Goal: Navigation & Orientation: Go to known website

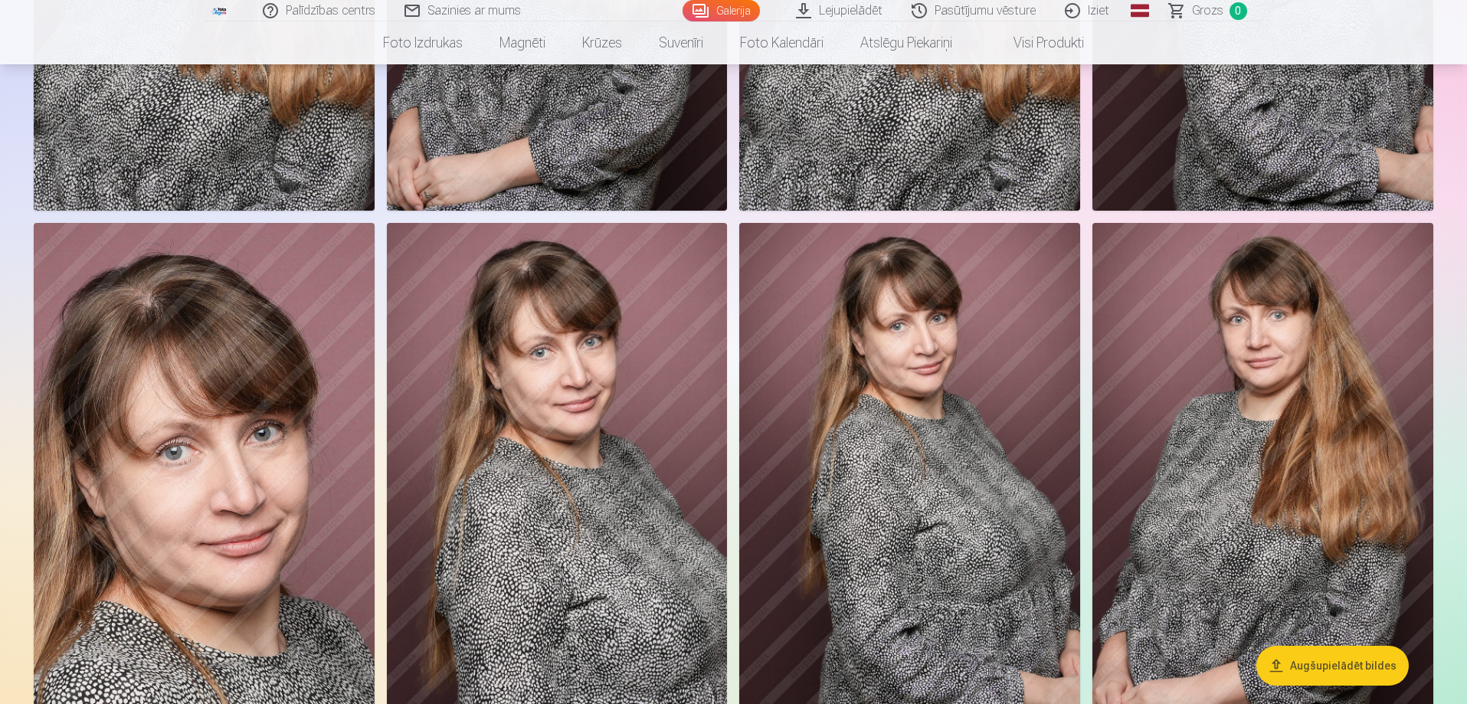
scroll to position [460, 0]
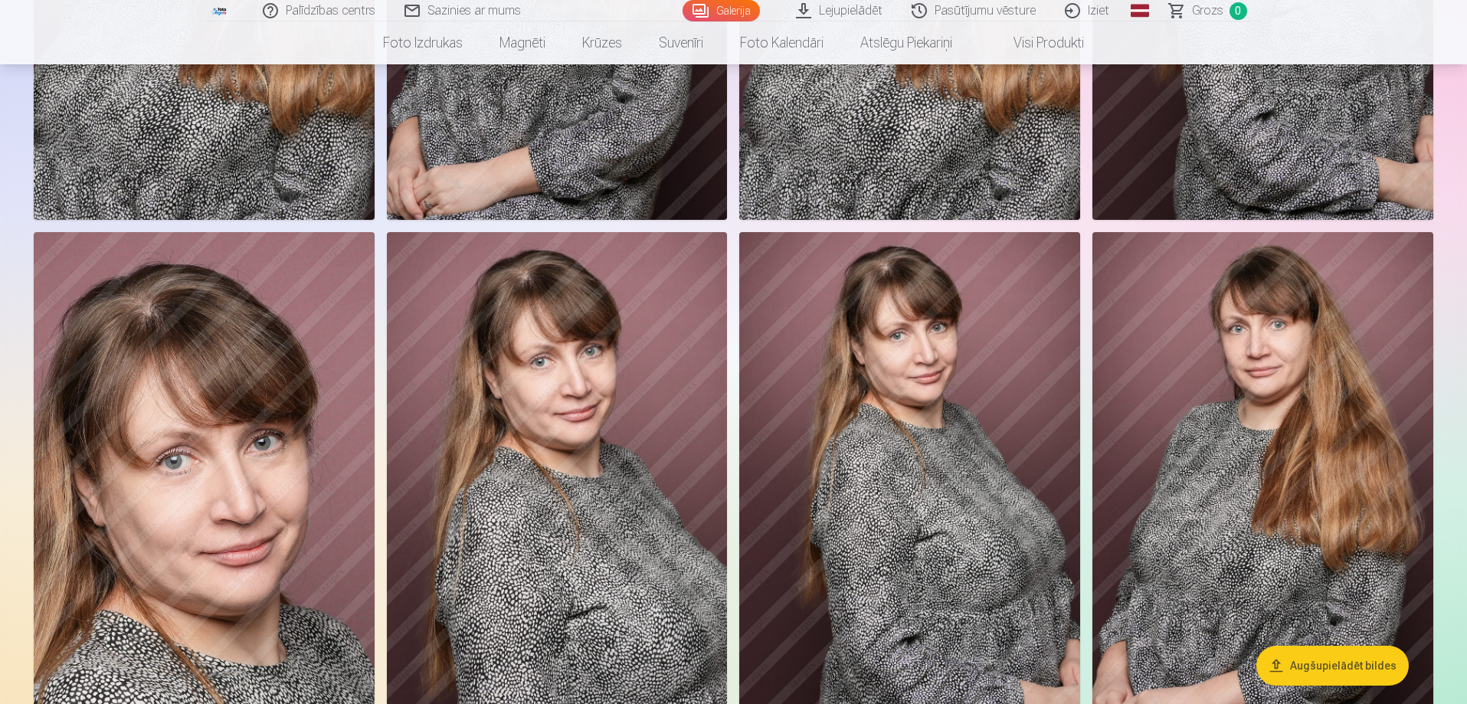
click at [659, 419] on img at bounding box center [557, 487] width 341 height 511
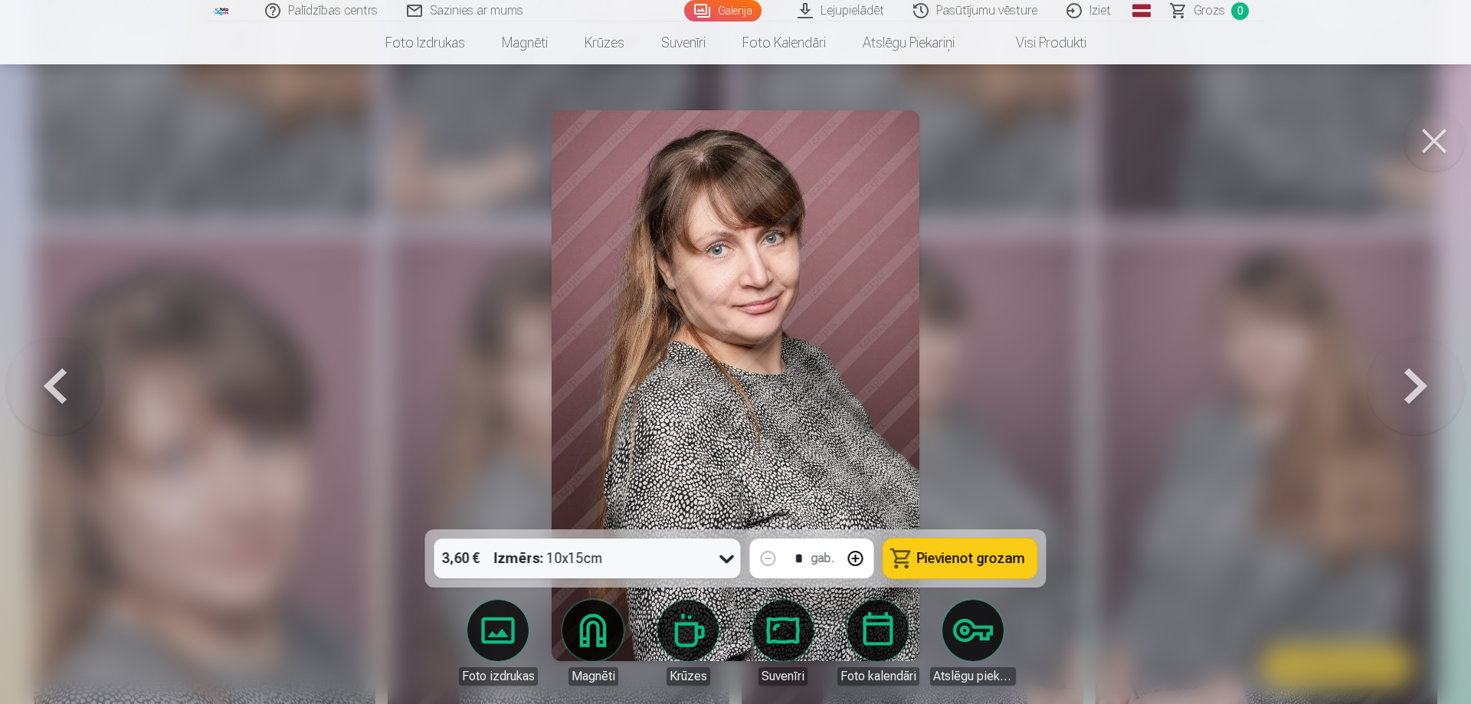
click at [1430, 144] on button at bounding box center [1433, 140] width 61 height 61
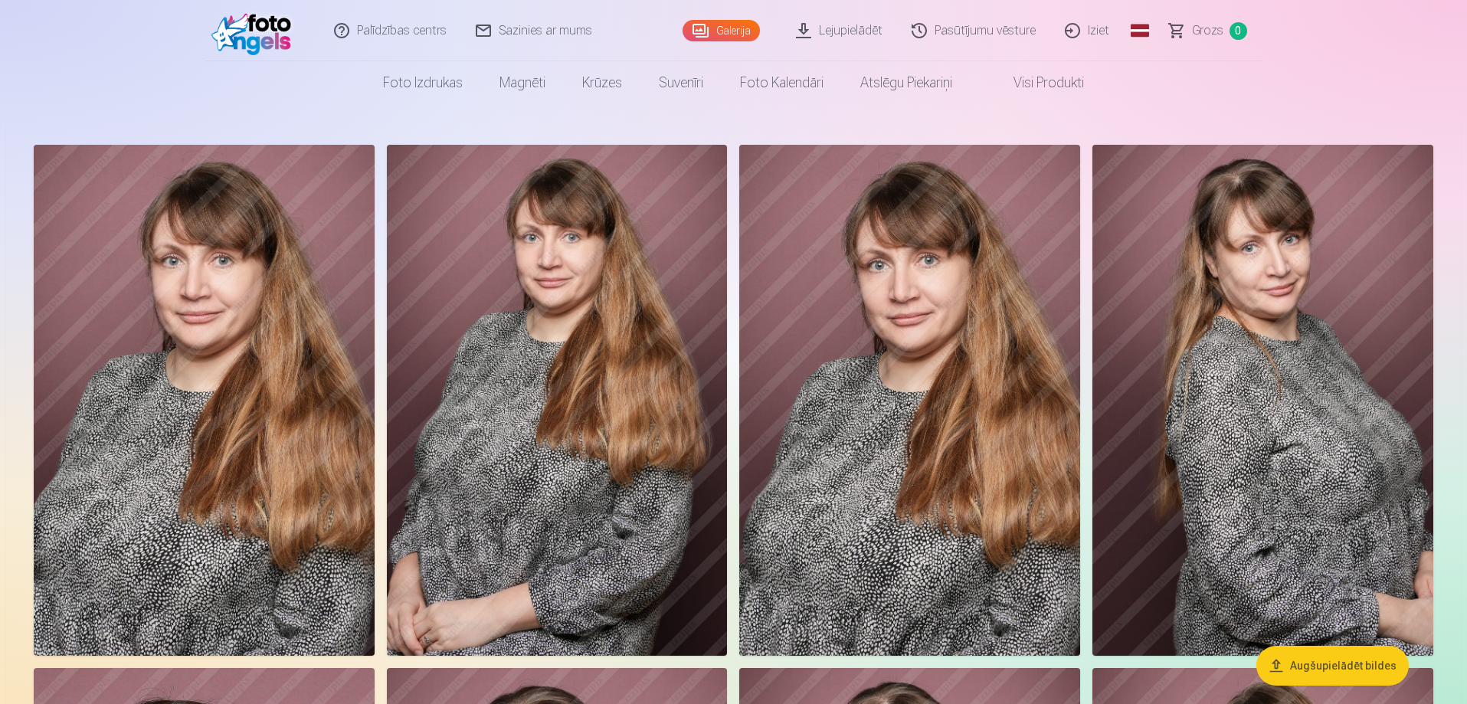
scroll to position [0, 0]
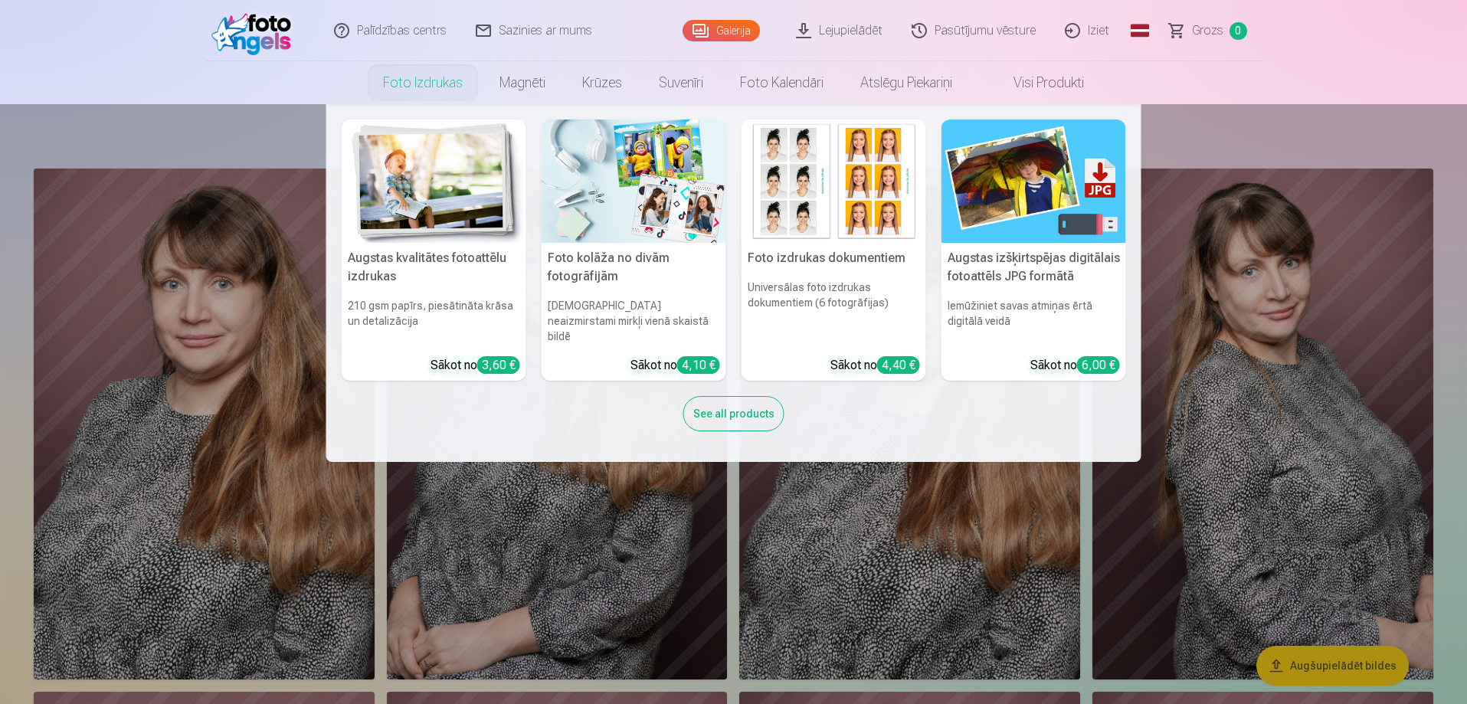
click at [424, 81] on link "Foto izdrukas" at bounding box center [423, 82] width 116 height 43
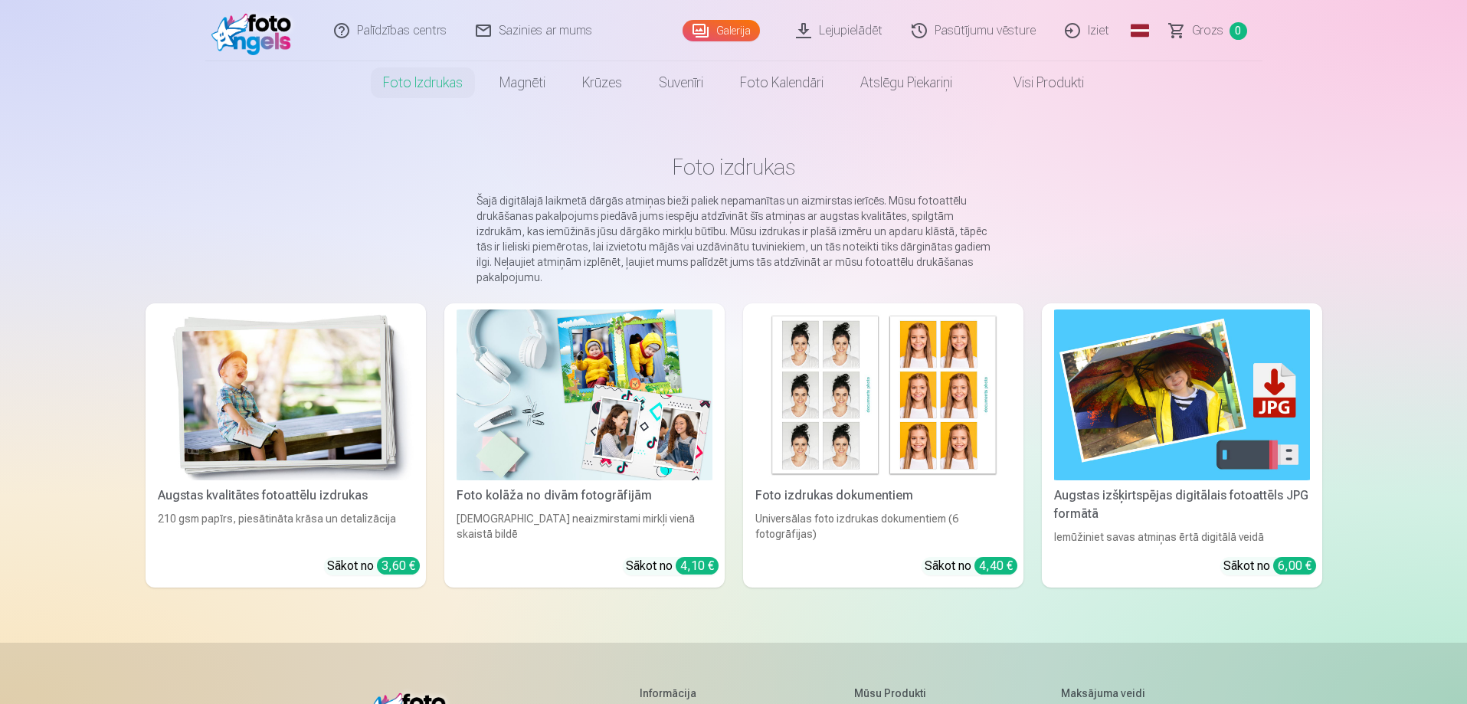
click at [241, 20] on img at bounding box center [255, 30] width 88 height 49
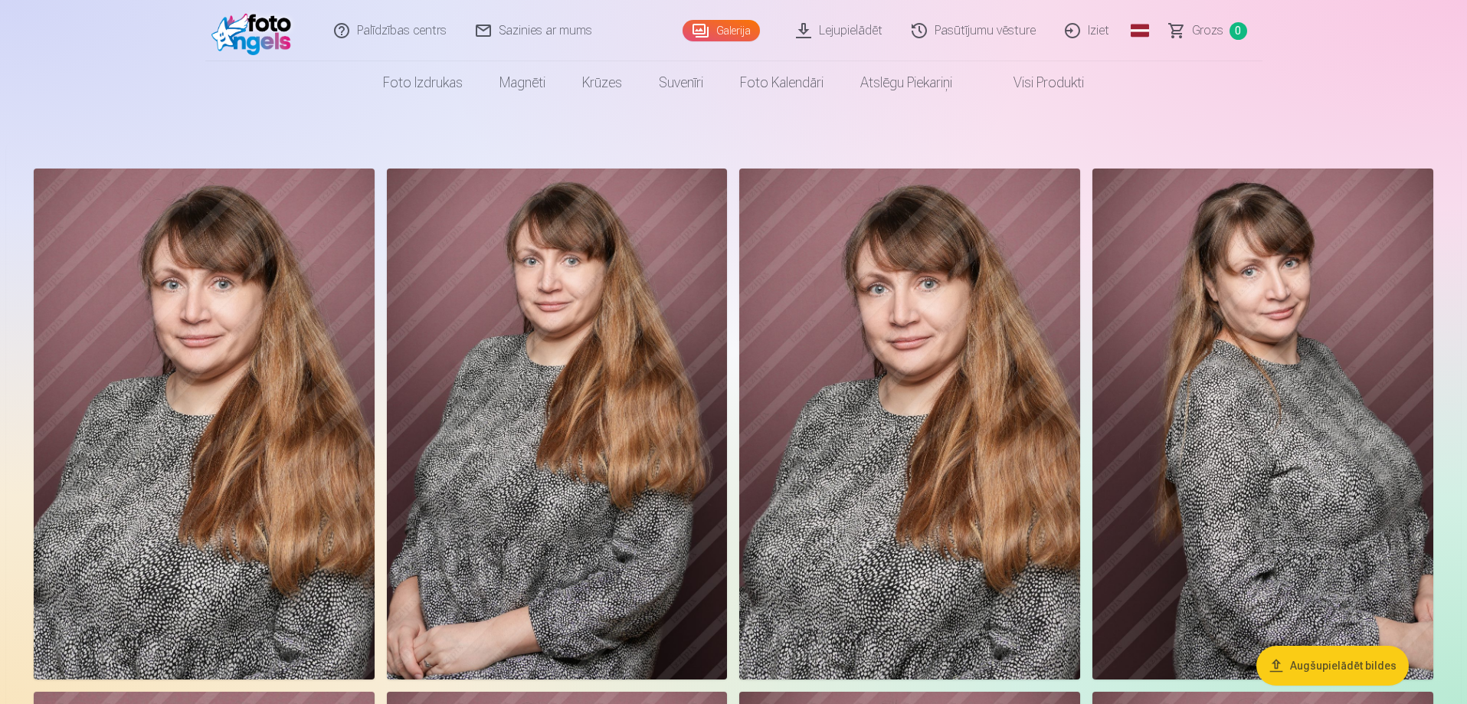
click at [1100, 35] on link "Iziet" at bounding box center [1088, 30] width 74 height 61
